Goal: Task Accomplishment & Management: Use online tool/utility

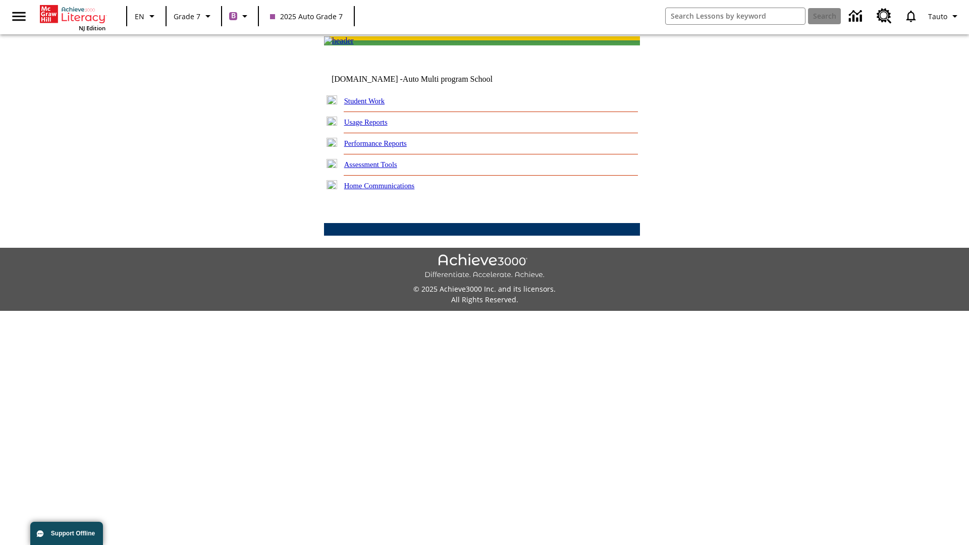
click at [386, 147] on link "Performance Reports" at bounding box center [375, 143] width 63 height 8
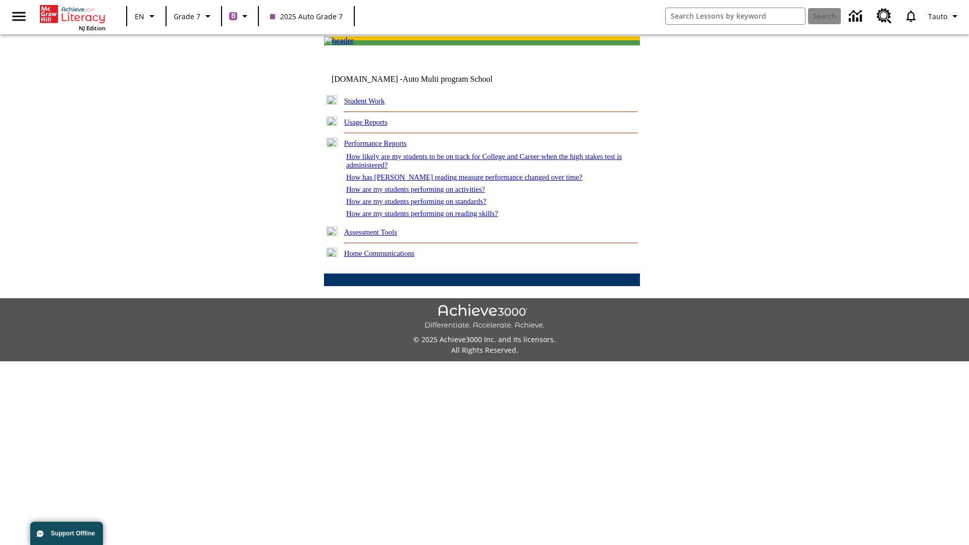
click at [432, 218] on link "How are my students performing on reading skills?" at bounding box center [422, 213] width 152 height 8
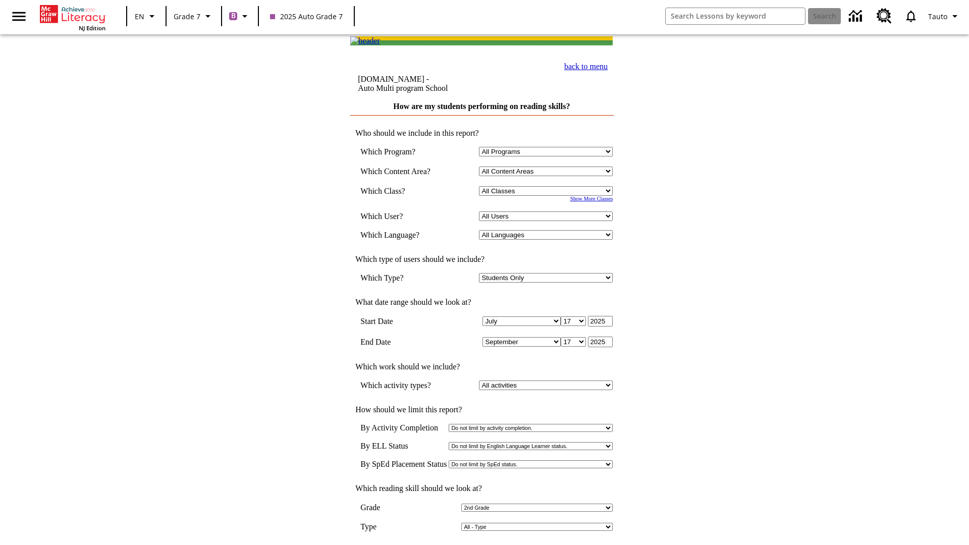
select select "2"
select select "2348140"
